Goal: Task Accomplishment & Management: Use online tool/utility

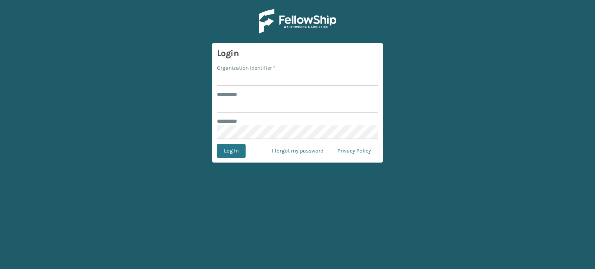
click at [311, 78] on input "Organization Identifier *" at bounding box center [297, 79] width 161 height 14
type input "SuperAdminOrganization"
click at [276, 103] on input "******** *" at bounding box center [297, 106] width 161 height 14
type input "******"
click at [233, 149] on button "Log In" at bounding box center [231, 151] width 29 height 14
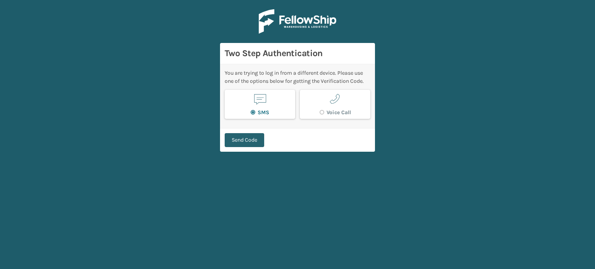
click at [236, 141] on button "Send Code" at bounding box center [245, 140] width 40 height 14
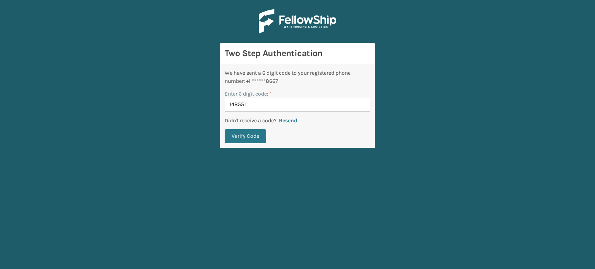
type input "148551"
click at [225, 129] on button "Verify Code" at bounding box center [245, 136] width 41 height 14
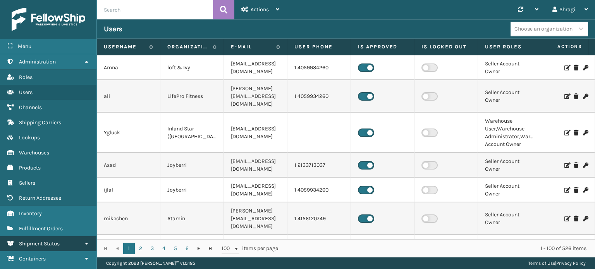
click at [45, 241] on span "Shipment Status" at bounding box center [39, 244] width 41 height 7
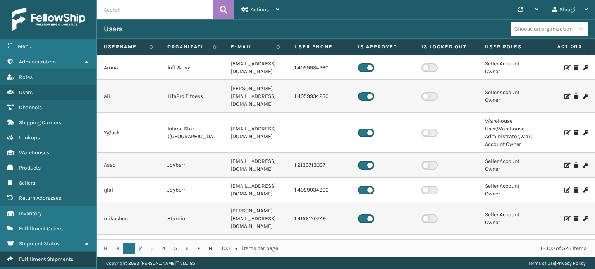
click at [41, 256] on span "Fulfillment Shipments" at bounding box center [46, 259] width 54 height 7
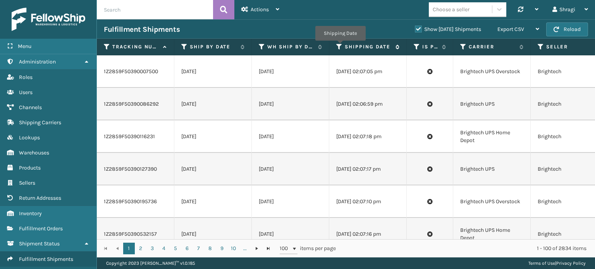
click at [339, 47] on icon at bounding box center [339, 46] width 6 height 7
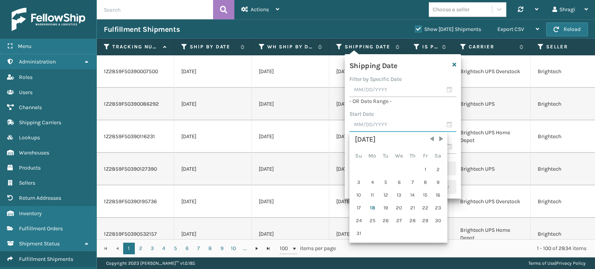
click at [361, 127] on input "text" at bounding box center [402, 125] width 107 height 14
click at [363, 207] on div "17" at bounding box center [359, 208] width 12 height 12
type input "[DATE]"
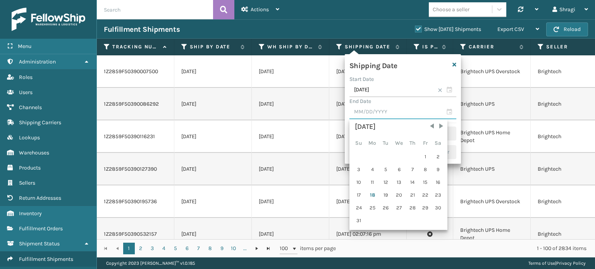
click at [374, 117] on input "text" at bounding box center [402, 112] width 107 height 14
click at [358, 191] on div "17" at bounding box center [359, 195] width 12 height 12
type input "[DATE]"
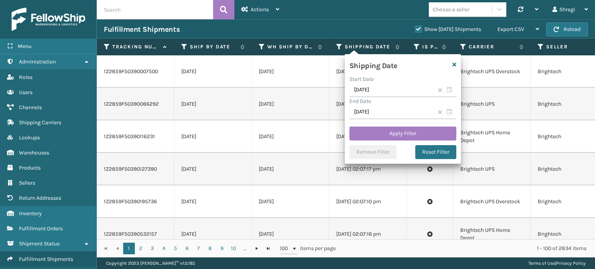
click at [368, 125] on div "Shipping Date Start Date [DATE] End Date [DATE] Apply Filter Remove Filter Rese…" at bounding box center [403, 109] width 116 height 110
click at [366, 133] on button "Apply Filter" at bounding box center [402, 134] width 107 height 14
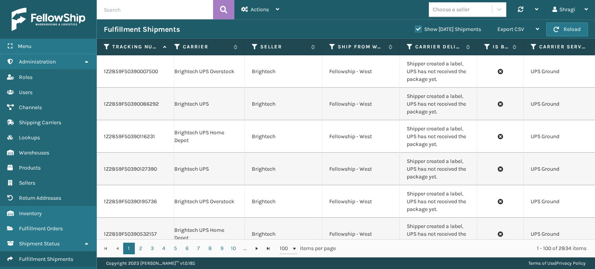
scroll to position [0, 284]
click at [335, 47] on icon at bounding box center [334, 46] width 6 height 7
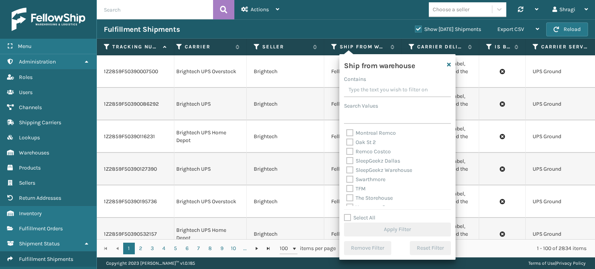
scroll to position [192, 0]
click at [366, 184] on div "TFM" at bounding box center [397, 182] width 102 height 9
click at [362, 182] on label "TFM" at bounding box center [355, 182] width 19 height 7
click at [347, 182] on input "TFM" at bounding box center [346, 180] width 0 height 5
checkbox input "true"
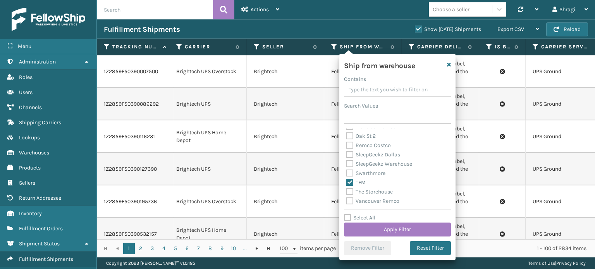
click at [374, 167] on div "SleepGeekz Warehouse" at bounding box center [397, 164] width 102 height 9
click at [374, 165] on label "SleepGeekz Warehouse" at bounding box center [379, 164] width 66 height 7
click at [347, 165] on input "SleepGeekz Warehouse" at bounding box center [346, 162] width 0 height 5
checkbox input "true"
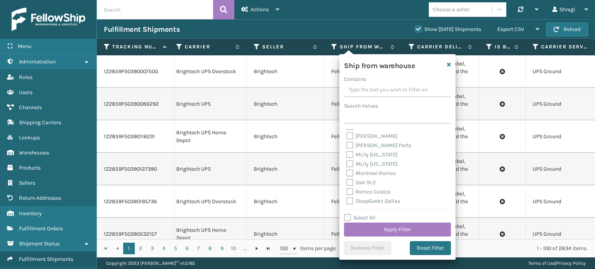
click at [360, 141] on div "[PERSON_NAME] Parts" at bounding box center [397, 145] width 102 height 9
click at [357, 137] on label "[PERSON_NAME]" at bounding box center [371, 136] width 51 height 7
click at [347, 137] on input "[PERSON_NAME]" at bounding box center [346, 134] width 0 height 5
checkbox input "true"
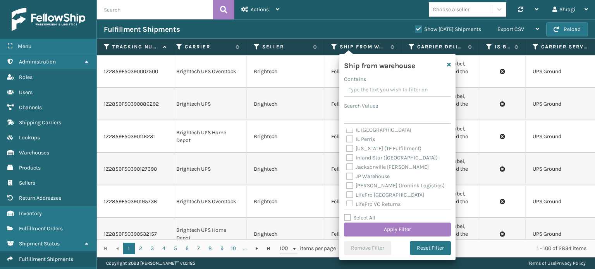
click at [374, 150] on label "[US_STATE] (TF Fulfillment)" at bounding box center [383, 148] width 75 height 7
click at [347, 149] on input "[US_STATE] (TF Fulfillment)" at bounding box center [346, 146] width 0 height 5
checkbox input "true"
click at [375, 168] on label "Haslet (Iron Mountain)" at bounding box center [378, 167] width 64 height 7
click at [347, 168] on input "Haslet (Iron Mountain)" at bounding box center [346, 165] width 0 height 5
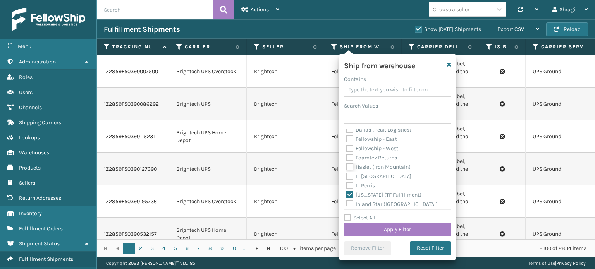
checkbox input "true"
click at [363, 150] on label "Fellowship - West" at bounding box center [372, 148] width 52 height 7
click at [347, 149] on input "Fellowship - West" at bounding box center [346, 146] width 0 height 5
checkbox input "true"
click at [361, 138] on label "Fellowship - East" at bounding box center [371, 139] width 50 height 7
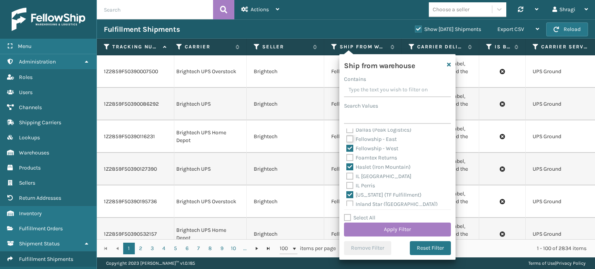
click at [347, 138] on input "Fellowship - East" at bounding box center [346, 137] width 0 height 5
checkbox input "true"
click at [359, 130] on label "Dallas (Peak Logistics)" at bounding box center [378, 130] width 65 height 7
click at [347, 130] on input "Dallas (Peak Logistics)" at bounding box center [346, 128] width 0 height 5
checkbox input "true"
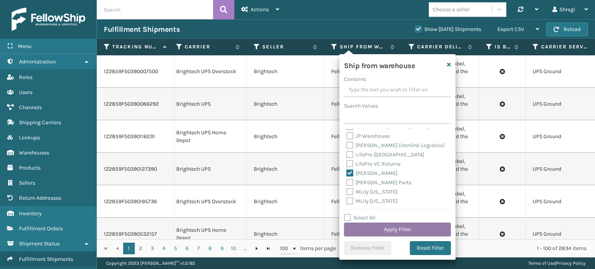
click at [409, 229] on button "Apply Filter" at bounding box center [397, 230] width 107 height 14
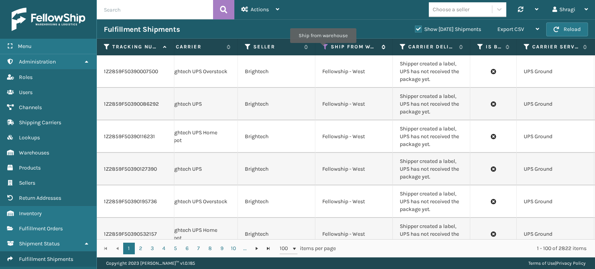
click at [325, 47] on icon at bounding box center [325, 46] width 6 height 7
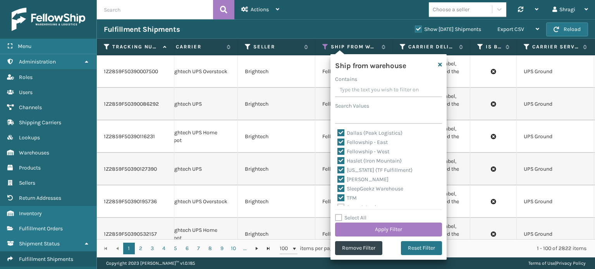
click at [295, 133] on td "Brightech" at bounding box center [276, 136] width 77 height 33
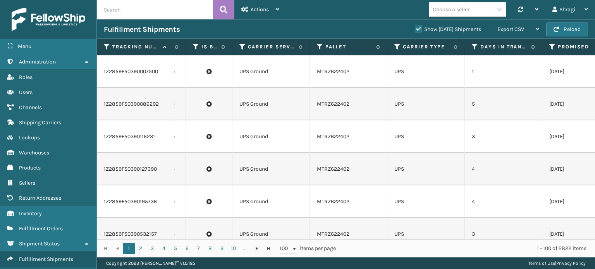
scroll to position [0, 581]
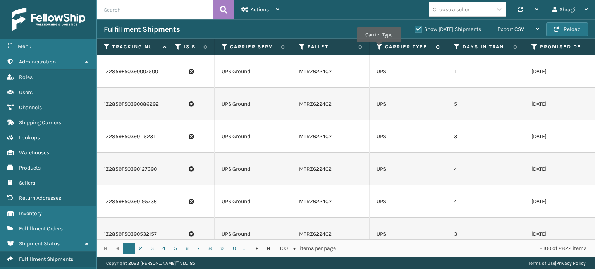
click at [378, 48] on icon at bounding box center [380, 46] width 6 height 7
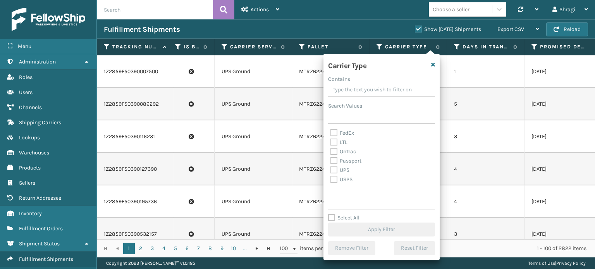
click at [346, 134] on label "FedEx" at bounding box center [342, 133] width 24 height 7
click at [331, 134] on input "FedEx" at bounding box center [330, 131] width 0 height 5
checkbox input "true"
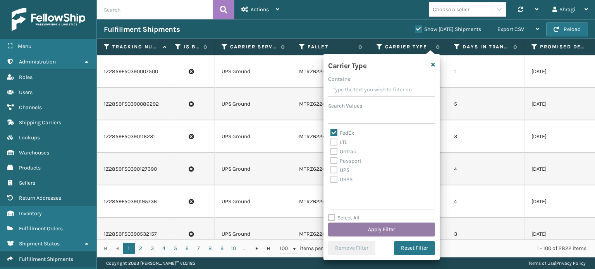
click at [354, 226] on button "Apply Filter" at bounding box center [381, 230] width 107 height 14
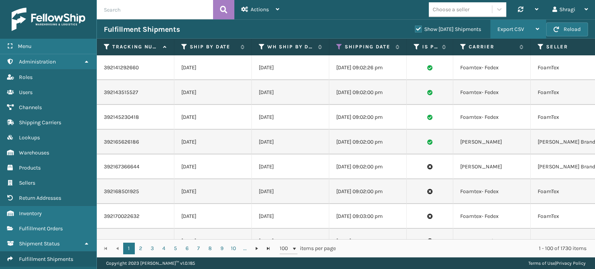
click at [515, 25] on div "Export CSV" at bounding box center [518, 29] width 42 height 19
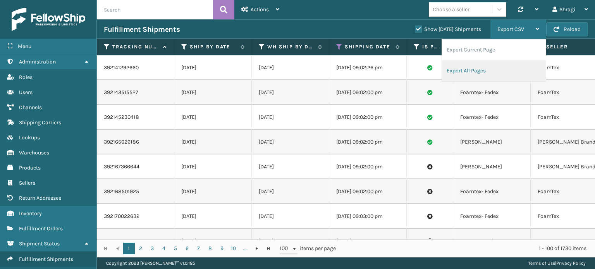
click at [475, 68] on li "Export All Pages" at bounding box center [494, 70] width 104 height 21
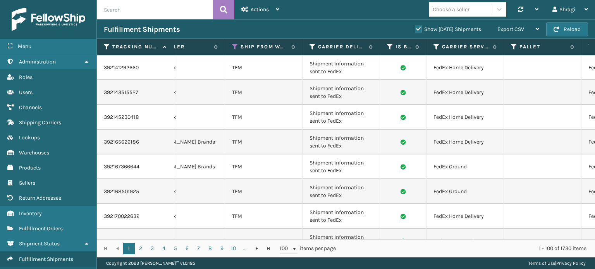
scroll to position [0, 397]
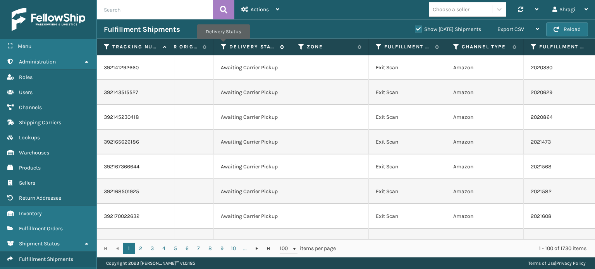
click at [225, 45] on icon at bounding box center [224, 46] width 6 height 7
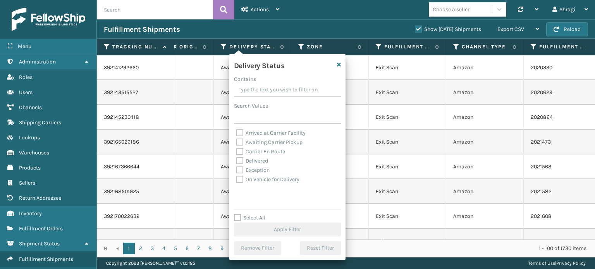
click at [254, 141] on label "Awaiting Carrier Pickup" at bounding box center [269, 142] width 66 height 7
click at [237, 141] on input "Awaiting Carrier Pickup" at bounding box center [236, 140] width 0 height 5
checkbox input "true"
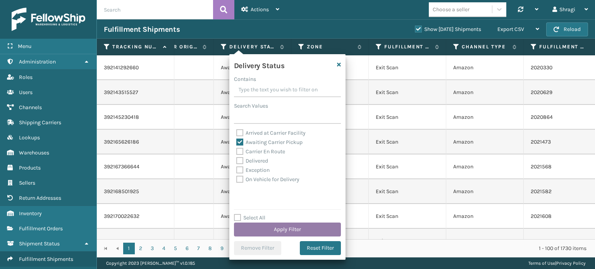
click at [265, 225] on button "Apply Filter" at bounding box center [287, 230] width 107 height 14
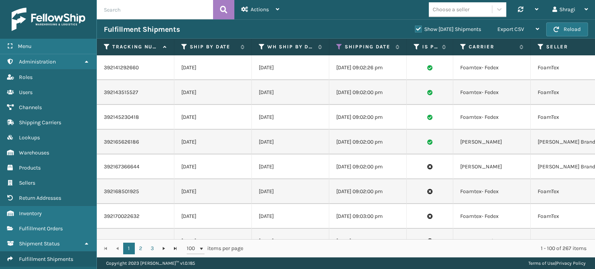
click at [318, 189] on td "[DATE]" at bounding box center [290, 191] width 77 height 25
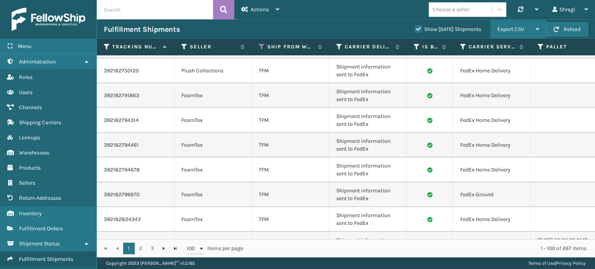
click at [498, 29] on span "Export CSV" at bounding box center [510, 29] width 27 height 7
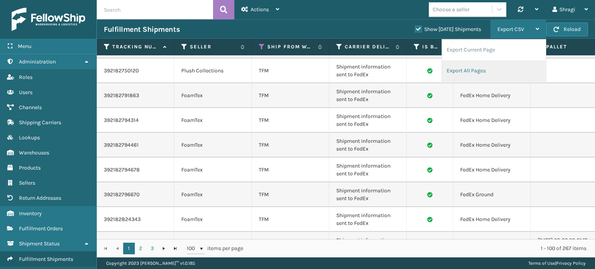
click at [487, 69] on li "Export All Pages" at bounding box center [494, 70] width 104 height 21
